Goal: Task Accomplishment & Management: Use online tool/utility

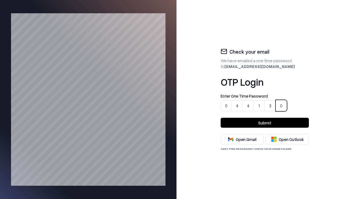
type input "******"
click at [265, 123] on button "Submit" at bounding box center [265, 123] width 88 height 10
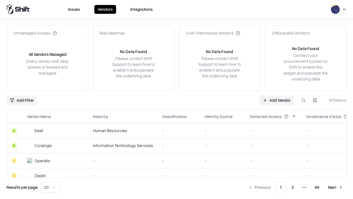
click at [277, 100] on link "Add Vendor" at bounding box center [277, 100] width 34 height 10
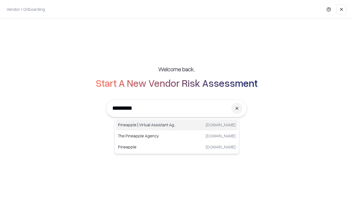
click at [177, 125] on div "Pineapple | Virtual Assistant Agency [DOMAIN_NAME]" at bounding box center [177, 124] width 122 height 11
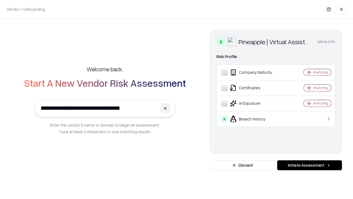
type input "**********"
click at [310, 165] on button "Initiate Assessment" at bounding box center [309, 165] width 65 height 10
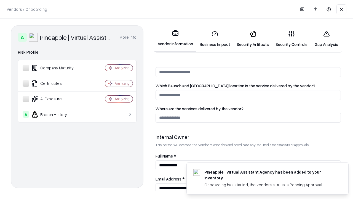
scroll to position [286, 0]
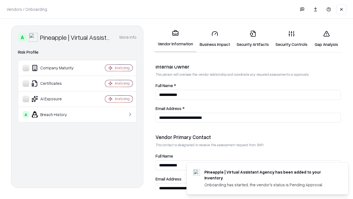
click at [213, 39] on link "Business Impact" at bounding box center [214, 39] width 37 height 26
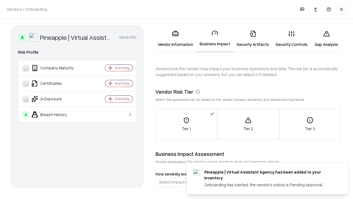
click at [250, 39] on link "Security Artifacts" at bounding box center [252, 39] width 39 height 26
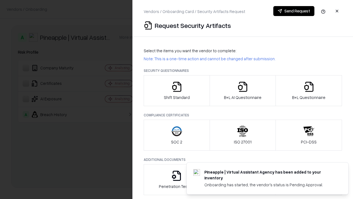
click at [177, 91] on icon "button" at bounding box center [176, 86] width 11 height 11
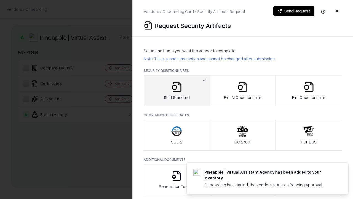
click at [294, 11] on button "Send Request" at bounding box center [293, 11] width 41 height 10
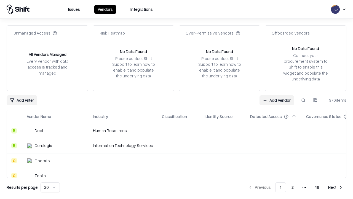
click at [304, 100] on button at bounding box center [304, 100] width 10 height 10
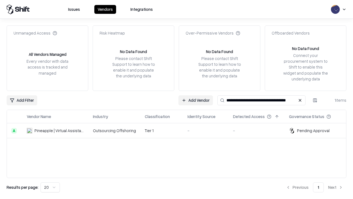
type input "**********"
click at [183, 130] on td "-" at bounding box center [206, 130] width 46 height 15
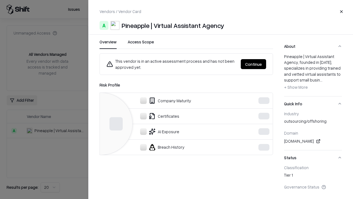
click at [254, 64] on button "Continue" at bounding box center [253, 64] width 25 height 10
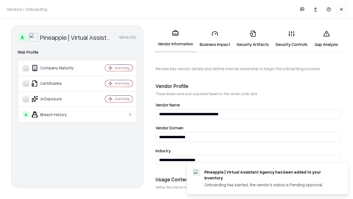
click at [250, 39] on link "Security Artifacts" at bounding box center [252, 39] width 39 height 26
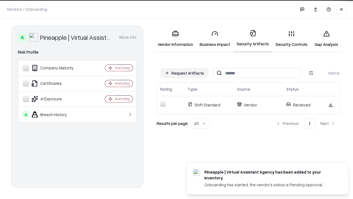
click at [324, 39] on link "Gap Analysis" at bounding box center [326, 39] width 31 height 26
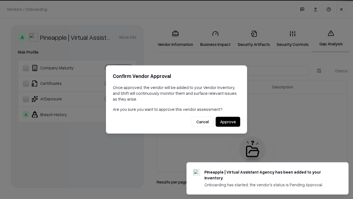
click at [228, 121] on button "Approve" at bounding box center [228, 122] width 25 height 10
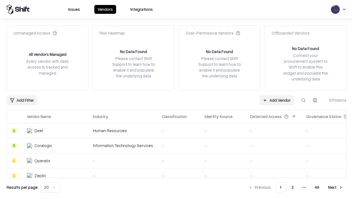
type input "**********"
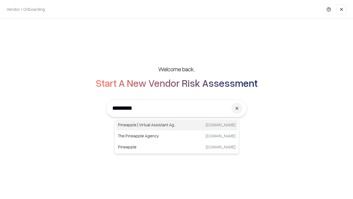
click at [177, 125] on div "Pineapple | Virtual Assistant Agency [DOMAIN_NAME]" at bounding box center [177, 124] width 122 height 11
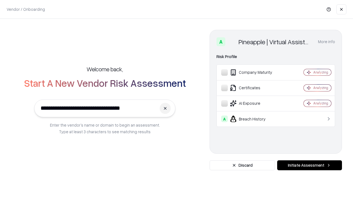
type input "**********"
click at [310, 165] on button "Initiate Assessment" at bounding box center [309, 165] width 65 height 10
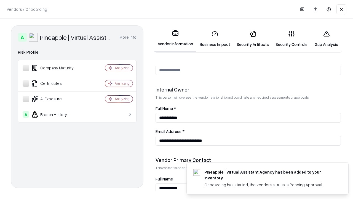
scroll to position [286, 0]
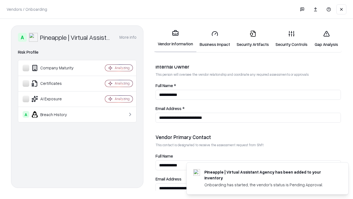
click at [324, 39] on link "Gap Analysis" at bounding box center [326, 39] width 31 height 26
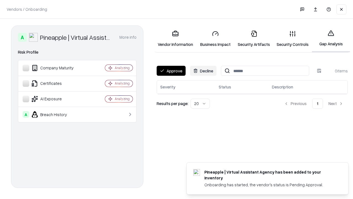
click at [171, 71] on button "Approve" at bounding box center [171, 71] width 29 height 10
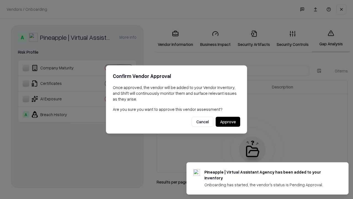
click at [228, 121] on button "Approve" at bounding box center [228, 122] width 25 height 10
